Goal: Obtain resource: Download file/media

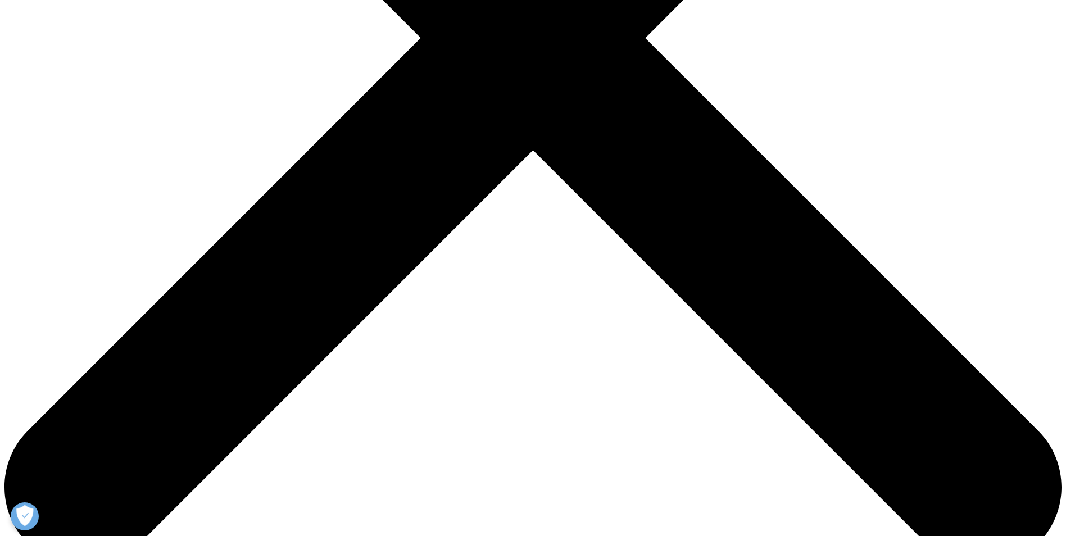
scroll to position [787, 0]
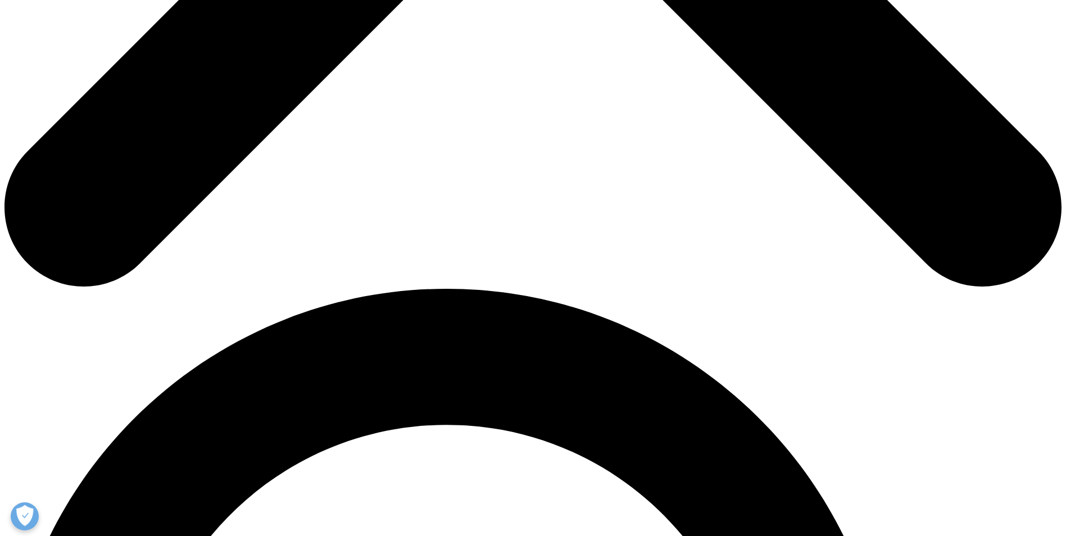
drag, startPoint x: 825, startPoint y: 199, endPoint x: 211, endPoint y: 198, distance: 614.4
copy li "A total of 545 NASs were approved by the U.S., EU, and/or Japan from [DATE]-[DA…"
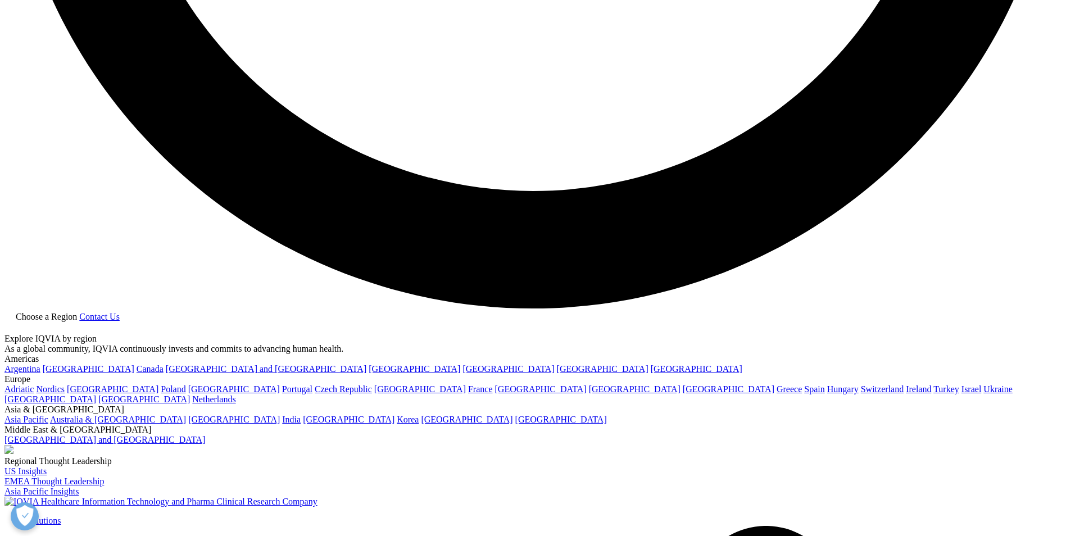
scroll to position [2867, 0]
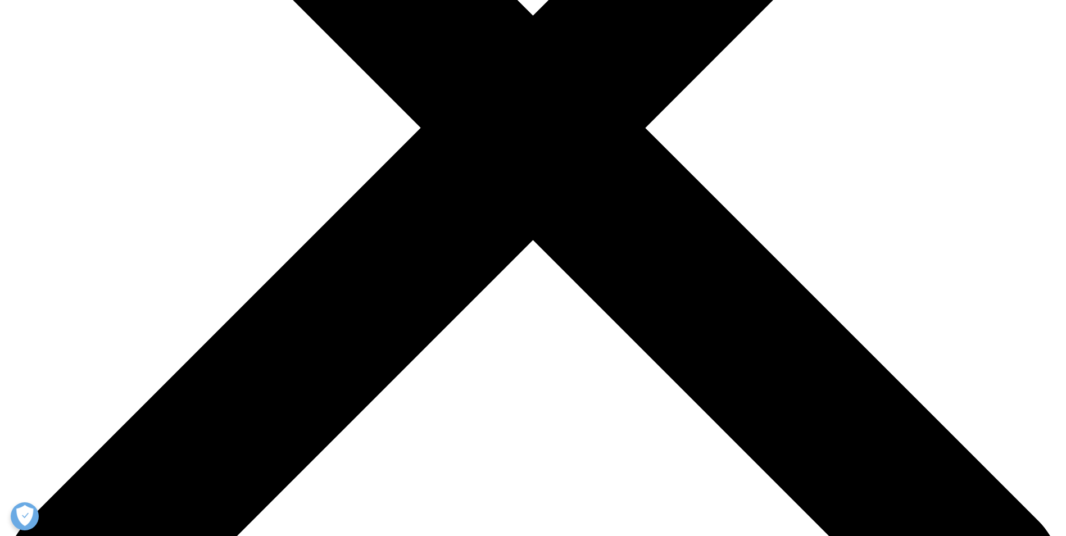
scroll to position [281, 0]
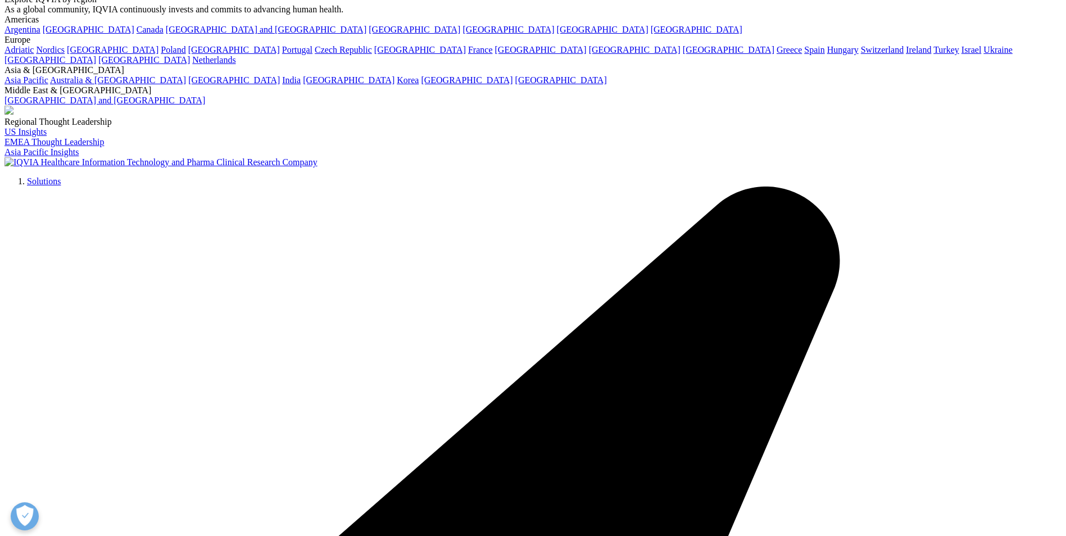
scroll to position [3204, 0]
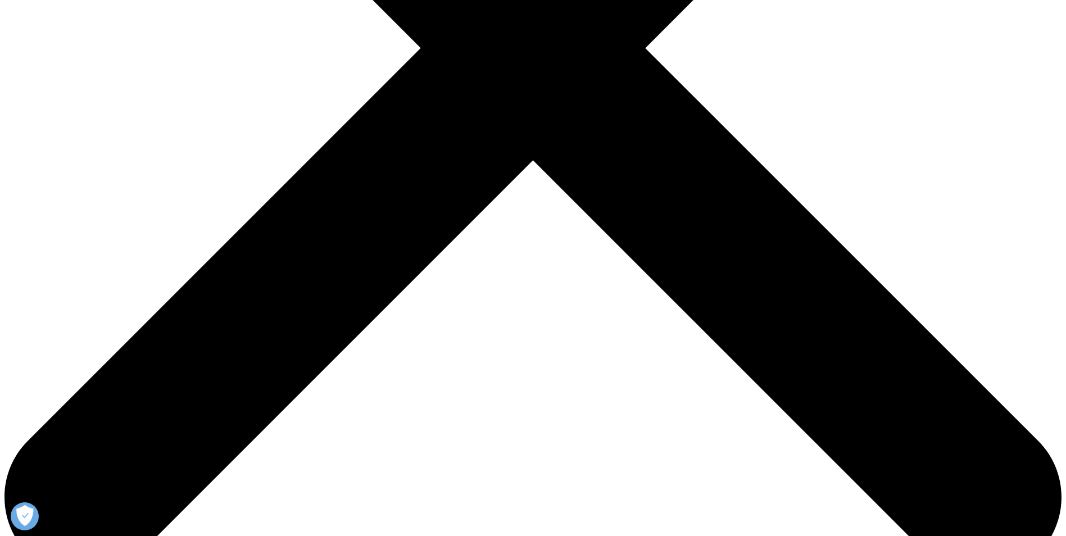
scroll to position [506, 0]
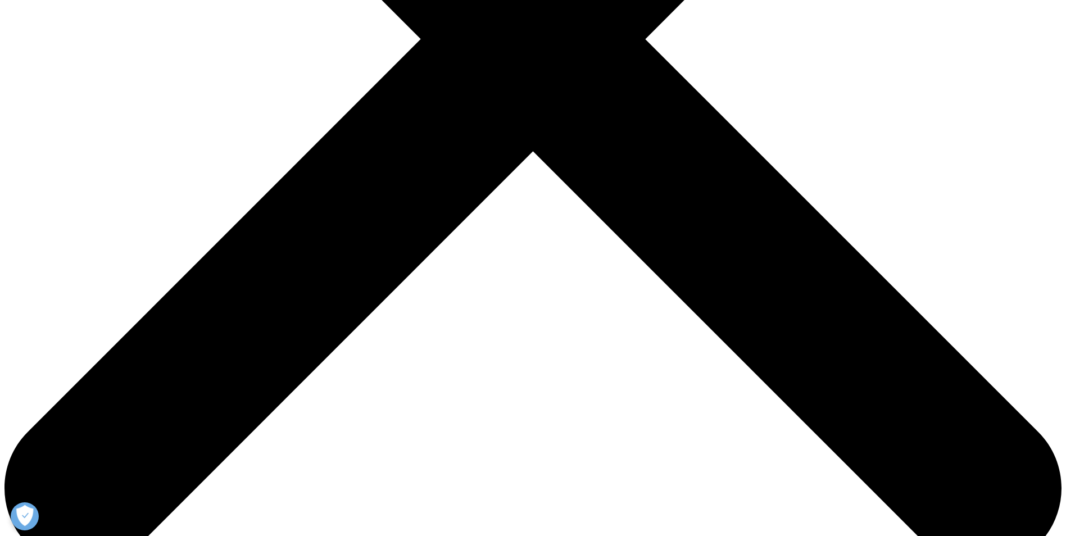
type input "Max"
type input "Test"
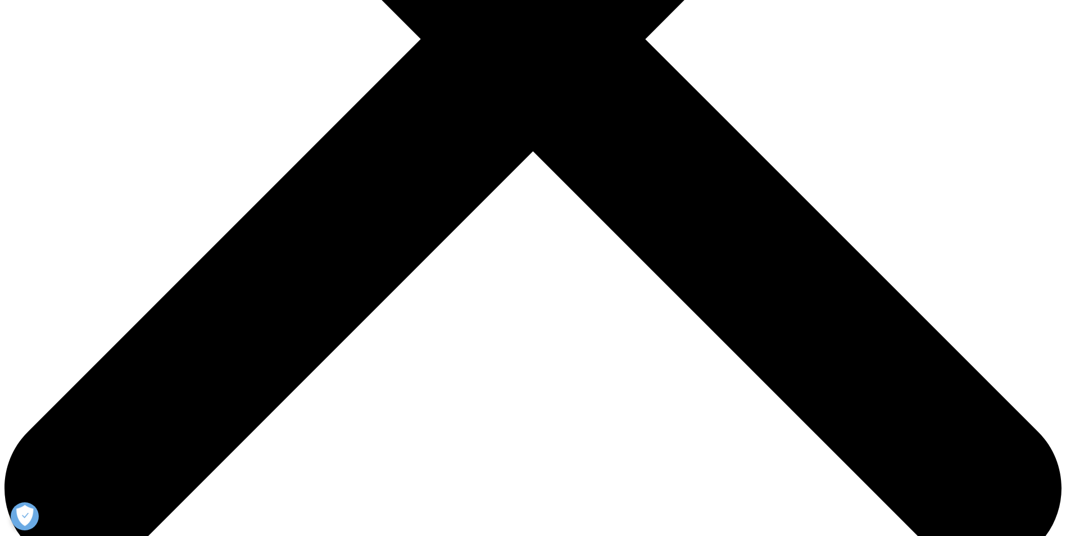
type input "Test@web.de"
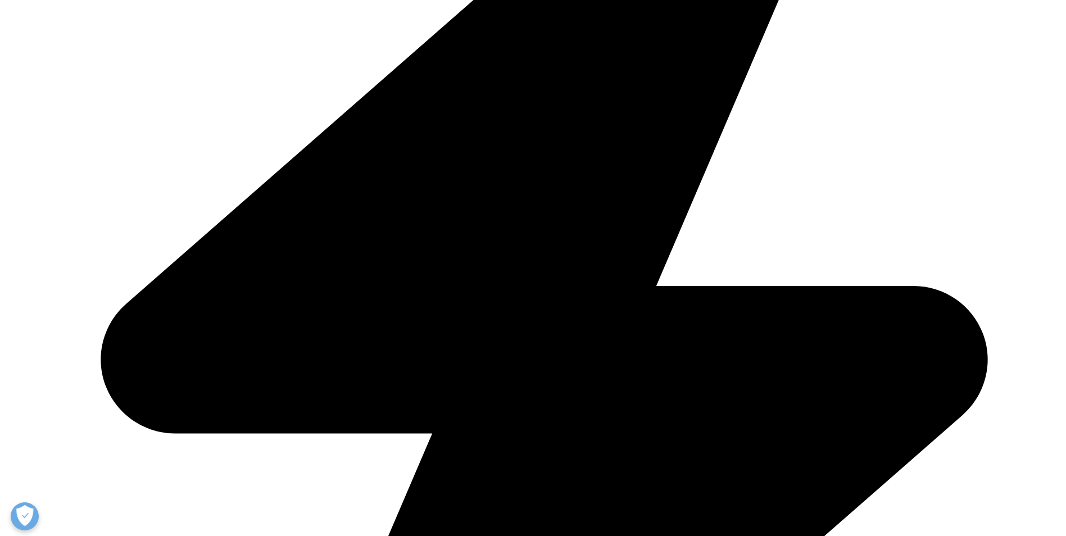
type input "Manager"
type input "Testomonial"
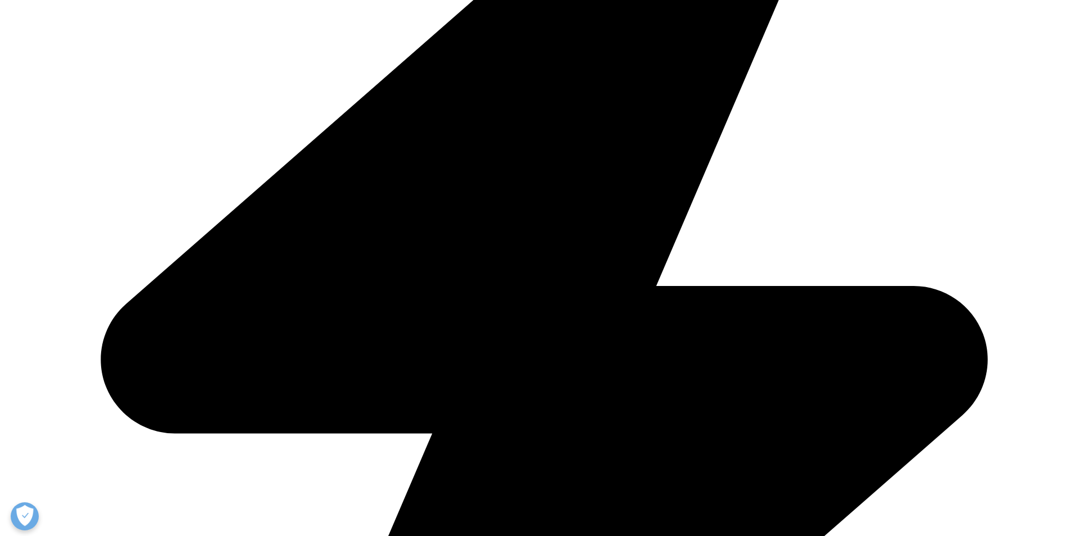
select select "[GEOGRAPHIC_DATA]"
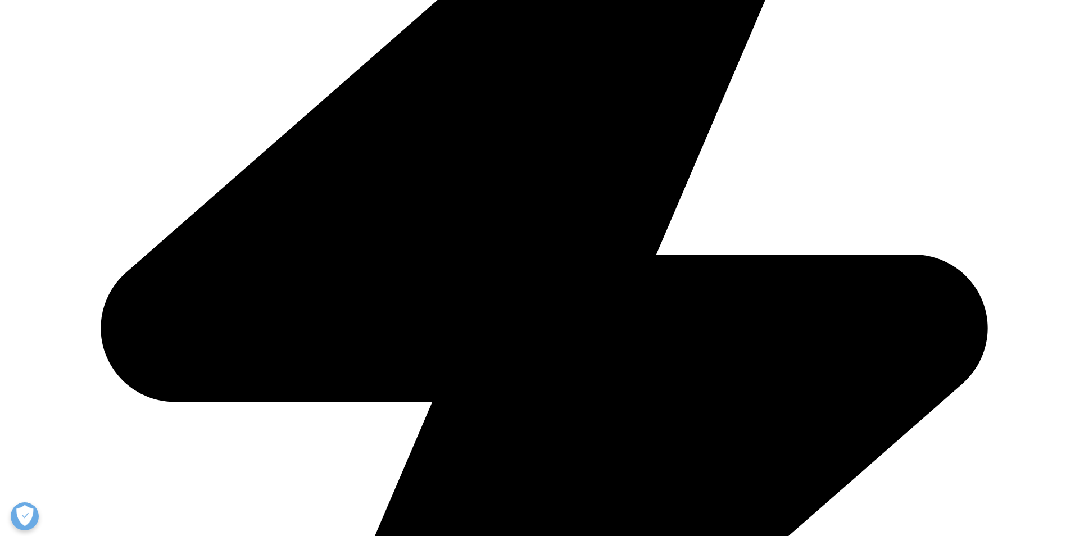
scroll to position [562, 0]
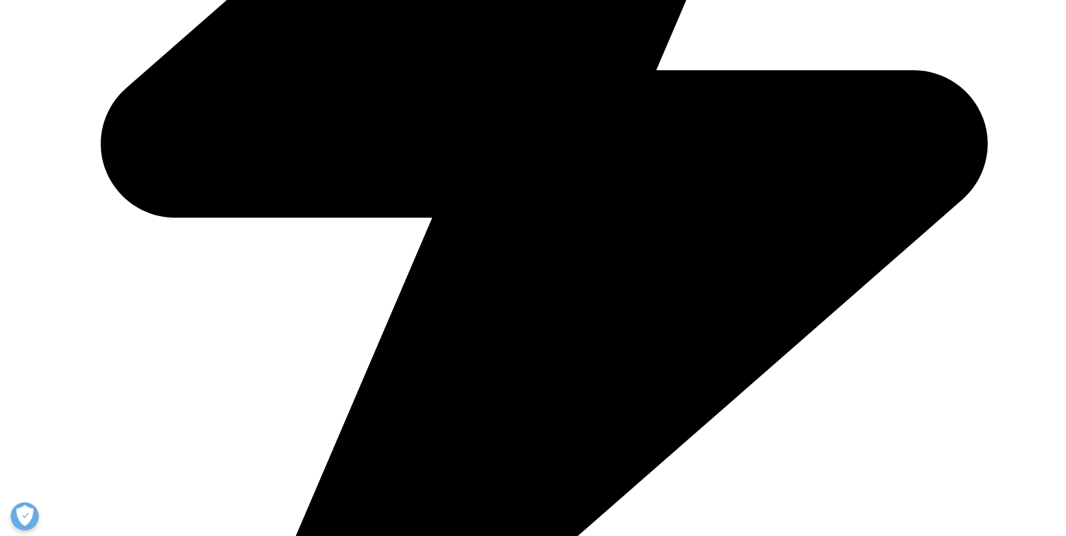
scroll to position [731, 0]
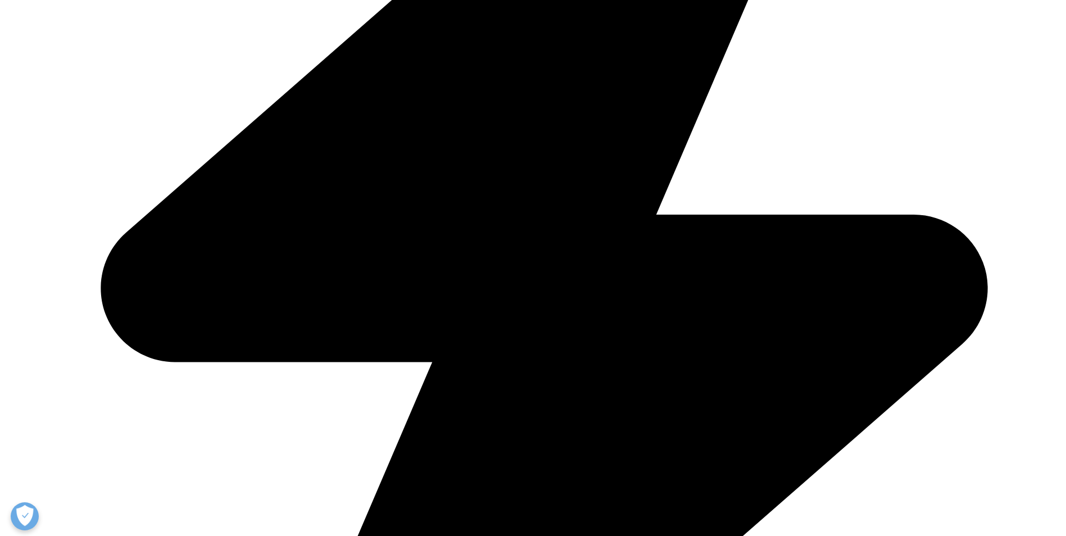
scroll to position [499, 0]
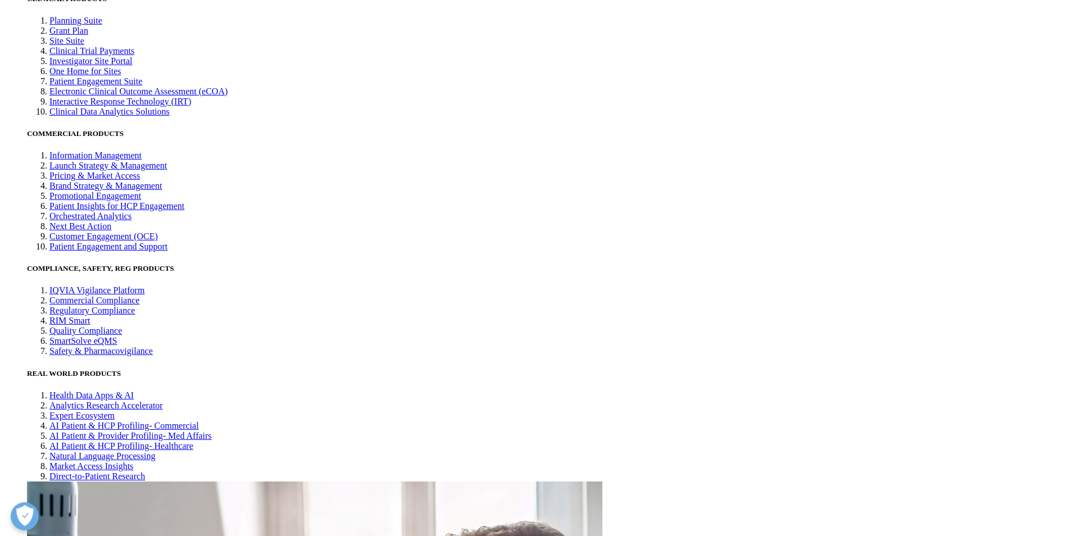
scroll to position [2860, 0]
